Goal: Entertainment & Leisure: Consume media (video, audio)

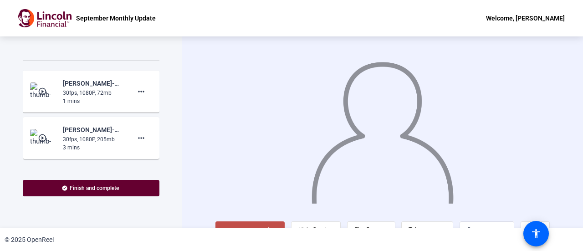
scroll to position [738, 0]
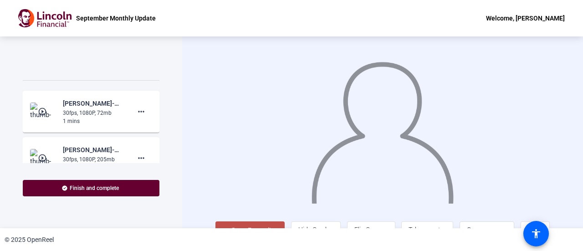
click at [34, 119] on img at bounding box center [43, 111] width 27 height 18
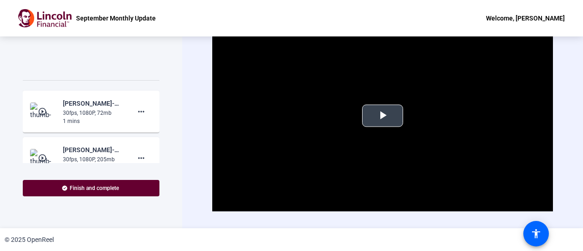
click at [382, 116] on span "Video Player" at bounding box center [382, 116] width 0 height 0
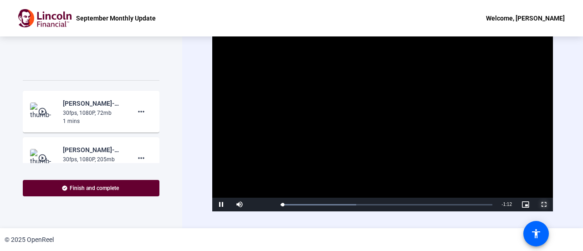
click at [536, 204] on span "Video Player" at bounding box center [544, 204] width 18 height 0
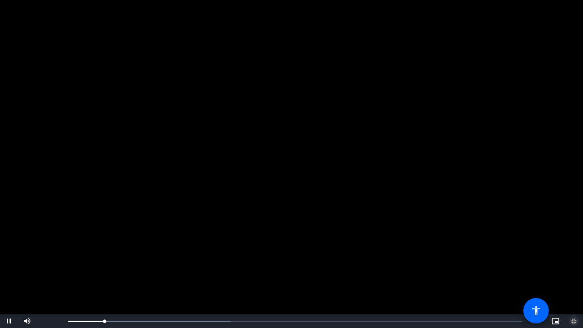
click at [574, 250] on span "Video Player" at bounding box center [574, 321] width 18 height 0
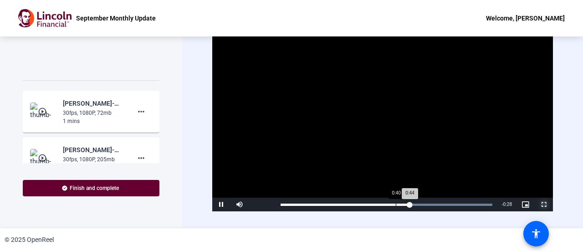
click at [395, 202] on div "Loaded : 100.00% 0:40 0:44" at bounding box center [386, 205] width 221 height 14
click at [220, 204] on span "Video Player" at bounding box center [221, 204] width 18 height 0
drag, startPoint x: 403, startPoint y: 204, endPoint x: 425, endPoint y: 203, distance: 21.4
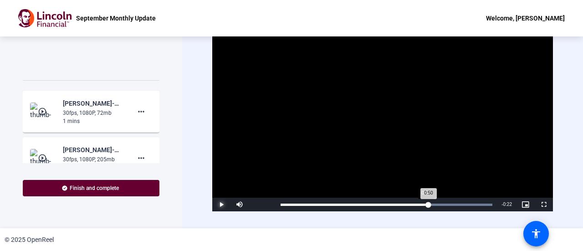
click at [425, 204] on div "0:50" at bounding box center [354, 205] width 148 height 2
click at [223, 204] on span "Video Player" at bounding box center [221, 204] width 18 height 0
click at [436, 204] on div "Loaded : 100.00% 0:54 1:04" at bounding box center [386, 205] width 212 height 2
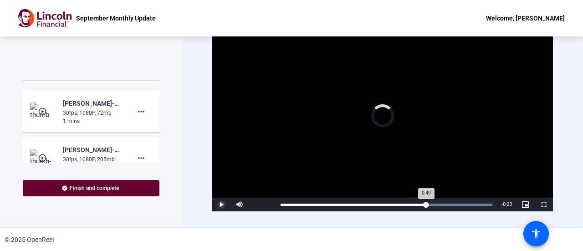
click at [423, 204] on div "0:49" at bounding box center [353, 205] width 146 height 2
click at [222, 204] on span "Video Player" at bounding box center [221, 204] width 18 height 0
click at [414, 204] on div "Loaded : 100.00% 0:46 0:51" at bounding box center [386, 205] width 221 height 14
click at [379, 200] on div "Loaded : 100.00% 0:34 0:46" at bounding box center [386, 205] width 221 height 14
click at [349, 199] on div "Loaded : 100.00% 0:23 0:34" at bounding box center [386, 205] width 221 height 14
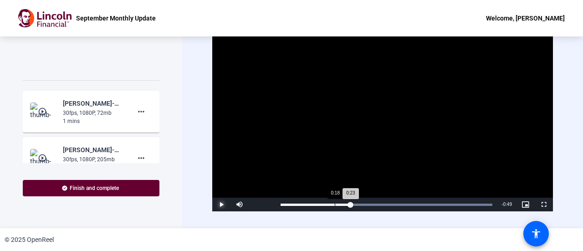
click at [333, 204] on div "Loaded : 100.00% 0:18 0:23" at bounding box center [386, 205] width 212 height 2
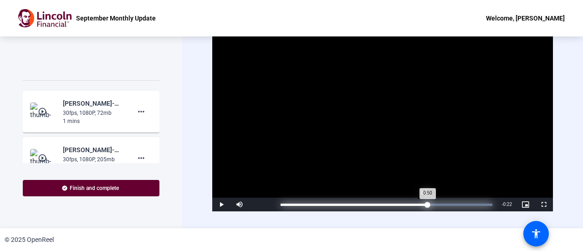
drag, startPoint x: 424, startPoint y: 204, endPoint x: 415, endPoint y: 206, distance: 9.4
click at [415, 206] on div "Loaded : 100.00% 0:50 0:50" at bounding box center [386, 205] width 221 height 14
drag, startPoint x: 416, startPoint y: 204, endPoint x: 423, endPoint y: 205, distance: 7.4
click at [423, 205] on div "0:50" at bounding box center [351, 205] width 143 height 2
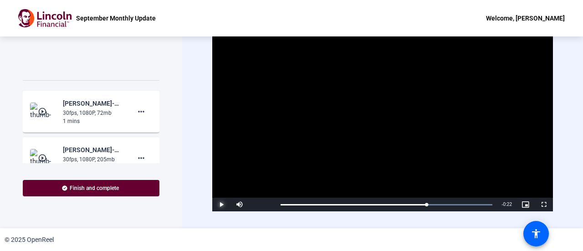
click at [219, 204] on span "Video Player" at bounding box center [221, 204] width 18 height 0
click at [427, 202] on div "Loaded : 100.00% 0:50 0:55" at bounding box center [386, 205] width 221 height 14
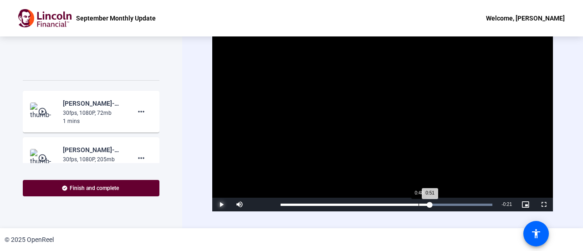
click at [418, 204] on div "0:48" at bounding box center [418, 205] width 0 height 2
click at [408, 204] on div "0:48" at bounding box center [350, 205] width 140 height 2
click at [223, 204] on span "Video Player" at bounding box center [221, 204] width 18 height 0
click at [219, 204] on span "Video Player" at bounding box center [221, 204] width 18 height 0
click at [421, 201] on div "Loaded : 100.00% 0:48 0:51" at bounding box center [386, 205] width 221 height 14
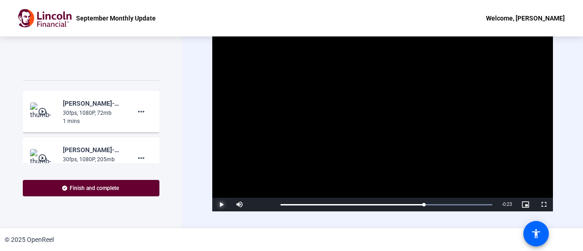
click at [220, 204] on span "Video Player" at bounding box center [221, 204] width 18 height 0
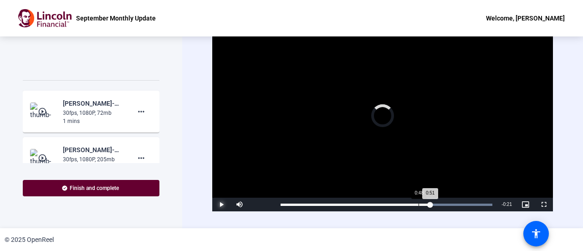
click at [418, 204] on div "Loaded : 100.00% 0:48 0:51" at bounding box center [386, 205] width 212 height 2
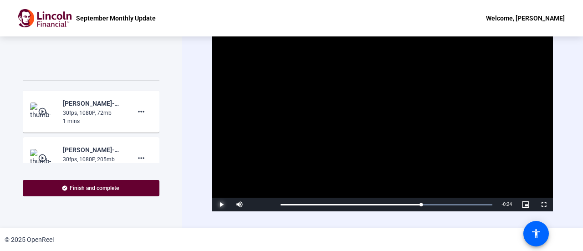
click at [220, 204] on span "Video Player" at bounding box center [221, 204] width 18 height 0
click at [223, 204] on span "Video Player" at bounding box center [221, 204] width 18 height 0
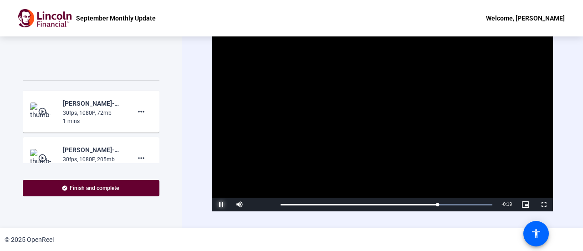
click at [223, 204] on span "Video Player" at bounding box center [221, 204] width 18 height 0
click at [422, 204] on div "0:49" at bounding box center [422, 205] width 0 height 2
click at [413, 204] on div "Loaded : 100.00% 0:46 0:49" at bounding box center [386, 205] width 212 height 2
click at [402, 205] on div "Loaded : 100.00% 0:42 0:46" at bounding box center [386, 205] width 221 height 14
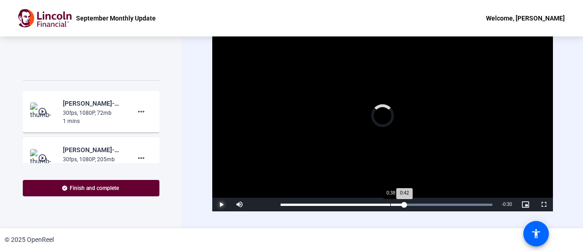
click at [390, 204] on div "Loaded : 100.00% 0:38 0:42" at bounding box center [386, 205] width 212 height 2
click at [380, 204] on div "Loaded : 100.00% 0:34 0:38" at bounding box center [386, 205] width 212 height 2
click at [372, 204] on div "Loaded : 100.00% 0:32 0:34" at bounding box center [386, 205] width 212 height 2
click at [382, 204] on div "Loaded : 100.00% 0:35 0:32" at bounding box center [386, 205] width 212 height 2
click at [390, 204] on div "Loaded : 100.00% 0:38 0:35" at bounding box center [386, 205] width 212 height 2
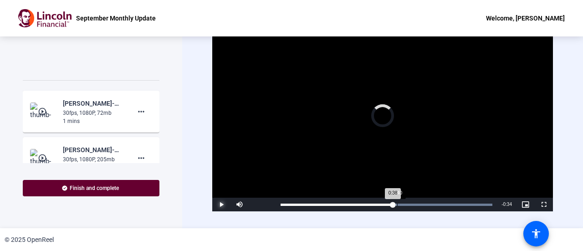
click at [397, 204] on div "Progress Bar" at bounding box center [386, 205] width 212 height 2
click at [404, 204] on div "Loaded : 100.00% 0:43 0:40" at bounding box center [386, 205] width 212 height 2
click at [409, 201] on div "Loaded : 100.00% 0:44 0:43" at bounding box center [386, 205] width 221 height 14
click at [416, 204] on div "Progress Bar" at bounding box center [386, 205] width 212 height 2
click at [423, 202] on div "Loaded : 100.00% 0:48 0:47" at bounding box center [386, 205] width 221 height 14
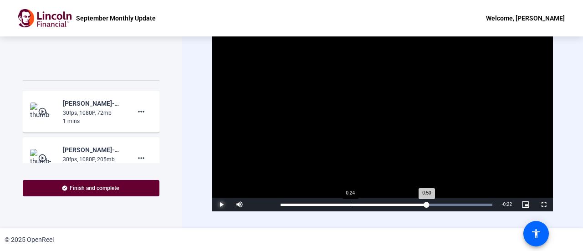
click at [346, 202] on div "Loaded : 100.00% 0:24 0:50" at bounding box center [386, 205] width 221 height 14
click at [325, 204] on div "Loaded : 100.00% 0:15 0:23" at bounding box center [386, 205] width 212 height 2
click at [315, 204] on div "Loaded : 100.00% 0:12 0:15" at bounding box center [386, 205] width 212 height 2
click at [298, 204] on div "Loaded : 100.00% 0:06 0:06" at bounding box center [386, 205] width 212 height 2
click at [288, 204] on div "Loaded : 100.00% 0:02 0:06" at bounding box center [386, 205] width 212 height 2
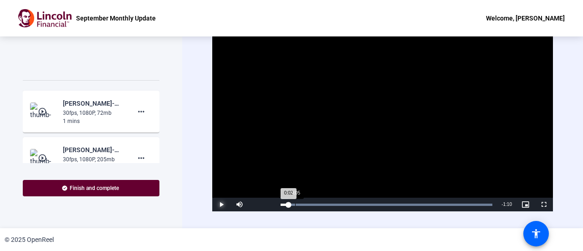
click at [294, 204] on div "Loaded : 100.00% 0:05 0:02" at bounding box center [386, 205] width 212 height 2
click at [302, 204] on div "Loaded : 100.00% 0:07 0:04" at bounding box center [386, 205] width 212 height 2
click at [309, 204] on div "Loaded : 100.00% 0:10 0:07" at bounding box center [386, 205] width 212 height 2
click at [314, 204] on div "Loaded : 100.00% 0:11 0:10" at bounding box center [386, 205] width 212 height 2
click at [321, 204] on div "Loaded : 100.00% 0:13 0:11" at bounding box center [386, 205] width 212 height 2
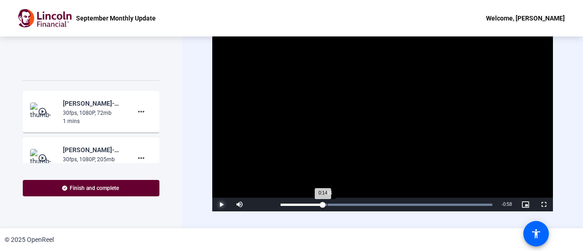
click at [327, 204] on div "Loaded : 100.00% 0:16 0:14" at bounding box center [386, 205] width 212 height 2
click at [338, 204] on div "Loaded : 100.00% 0:20 0:20" at bounding box center [386, 205] width 212 height 2
click at [344, 202] on div "Loaded : 100.00% 0:22 0:20" at bounding box center [386, 205] width 221 height 14
click at [358, 204] on div "Loaded : 100.00% 0:27 0:22" at bounding box center [386, 205] width 212 height 2
click at [366, 204] on div "Loaded : 100.00% 0:29 0:27" at bounding box center [386, 205] width 212 height 2
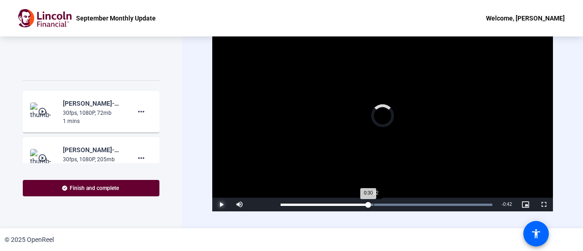
click at [373, 202] on div "Loaded : 100.00% 0:32 0:30" at bounding box center [386, 205] width 221 height 14
click at [381, 200] on div "Loaded : 100.00% 0:33 0:32" at bounding box center [386, 205] width 221 height 14
click at [386, 202] on div "Loaded : 100.00% 0:36 0:35" at bounding box center [386, 205] width 221 height 14
click at [395, 204] on div "Loaded : 100.00% 0:39 0:36" at bounding box center [386, 205] width 212 height 2
click at [404, 204] on div "Loaded : 100.00% 0:43 0:40" at bounding box center [386, 205] width 212 height 2
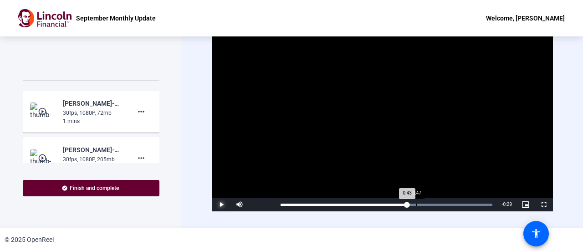
click at [417, 204] on div "Loaded : 100.00% 0:47 0:43" at bounding box center [386, 205] width 212 height 2
click at [428, 204] on div "Loaded : 100.00% 0:49 0:47" at bounding box center [386, 205] width 212 height 2
click at [435, 204] on div "Loaded : 100.00% 0:53 0:51" at bounding box center [386, 205] width 212 height 2
click at [428, 204] on div "Loaded : 100.00% 0:51 0:54" at bounding box center [386, 205] width 212 height 2
click at [424, 204] on div "0:50" at bounding box center [354, 205] width 148 height 2
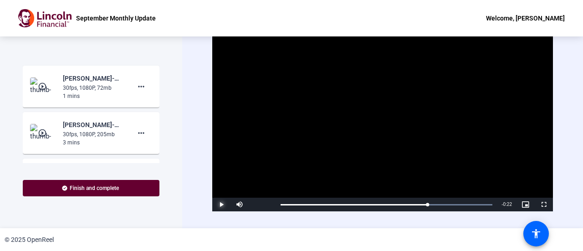
scroll to position [783, 0]
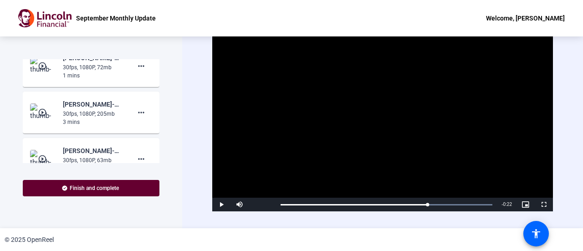
click at [44, 117] on mat-icon "play_circle_outline" at bounding box center [43, 112] width 11 height 9
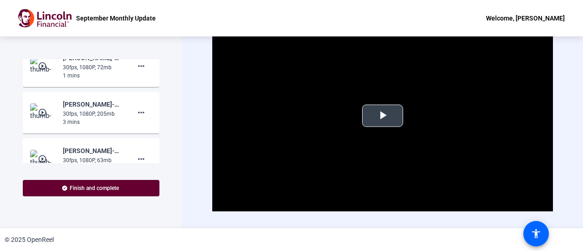
click at [382, 116] on span "Video Player" at bounding box center [382, 116] width 0 height 0
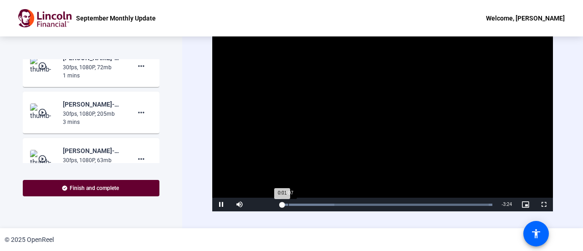
click at [290, 204] on div "Loaded : 100.00% 0:07 0:01" at bounding box center [386, 205] width 212 height 2
click at [303, 204] on div "Loaded : 100.00% 0:22 0:10" at bounding box center [386, 205] width 212 height 2
click at [219, 204] on span "Video Player" at bounding box center [221, 204] width 18 height 0
click at [220, 204] on span "Video Player" at bounding box center [221, 204] width 18 height 0
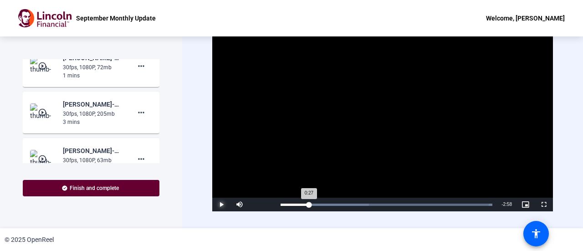
click at [308, 204] on div "0:27" at bounding box center [294, 205] width 28 height 2
drag, startPoint x: 310, startPoint y: 203, endPoint x: 332, endPoint y: 203, distance: 22.8
click at [332, 204] on div "0:51" at bounding box center [306, 205] width 53 height 2
click at [217, 204] on span "Video Player" at bounding box center [221, 204] width 18 height 0
click at [218, 204] on span "Video Player" at bounding box center [221, 204] width 18 height 0
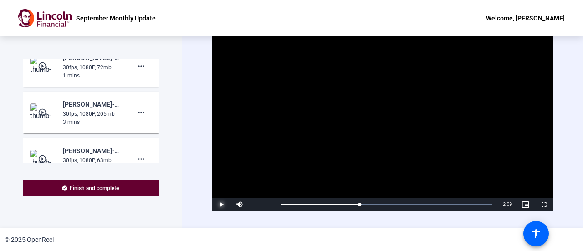
click at [222, 204] on span "Video Player" at bounding box center [221, 204] width 18 height 0
click at [293, 202] on div "Loaded : 100.00% 0:15 1:18" at bounding box center [386, 205] width 221 height 14
click at [282, 201] on div "Loaded : 100.00% 0:02 0:02" at bounding box center [386, 205] width 221 height 14
drag, startPoint x: 287, startPoint y: 201, endPoint x: 322, endPoint y: 201, distance: 35.5
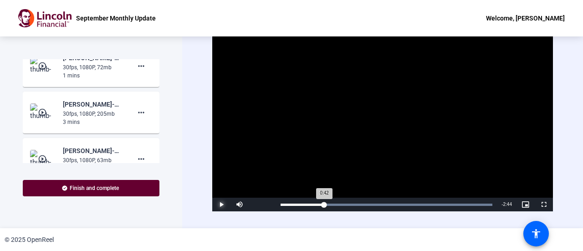
click at [322, 201] on div "Loaded : 100.00% 0:41 0:42" at bounding box center [386, 205] width 221 height 14
drag, startPoint x: 322, startPoint y: 201, endPoint x: 314, endPoint y: 202, distance: 8.2
click at [314, 204] on div "0:34" at bounding box center [297, 205] width 35 height 2
